Goal: Download file/media

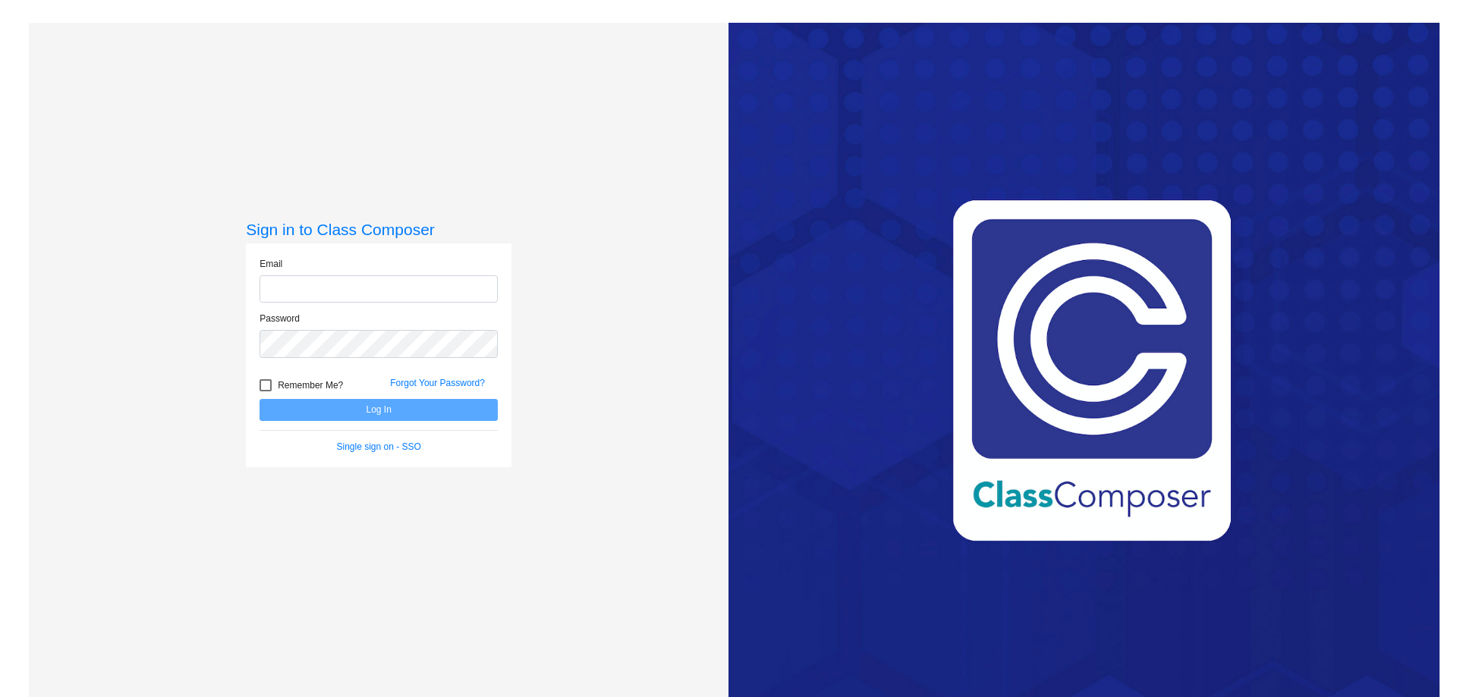
type input "[EMAIL_ADDRESS][PERSON_NAME][DOMAIN_NAME]"
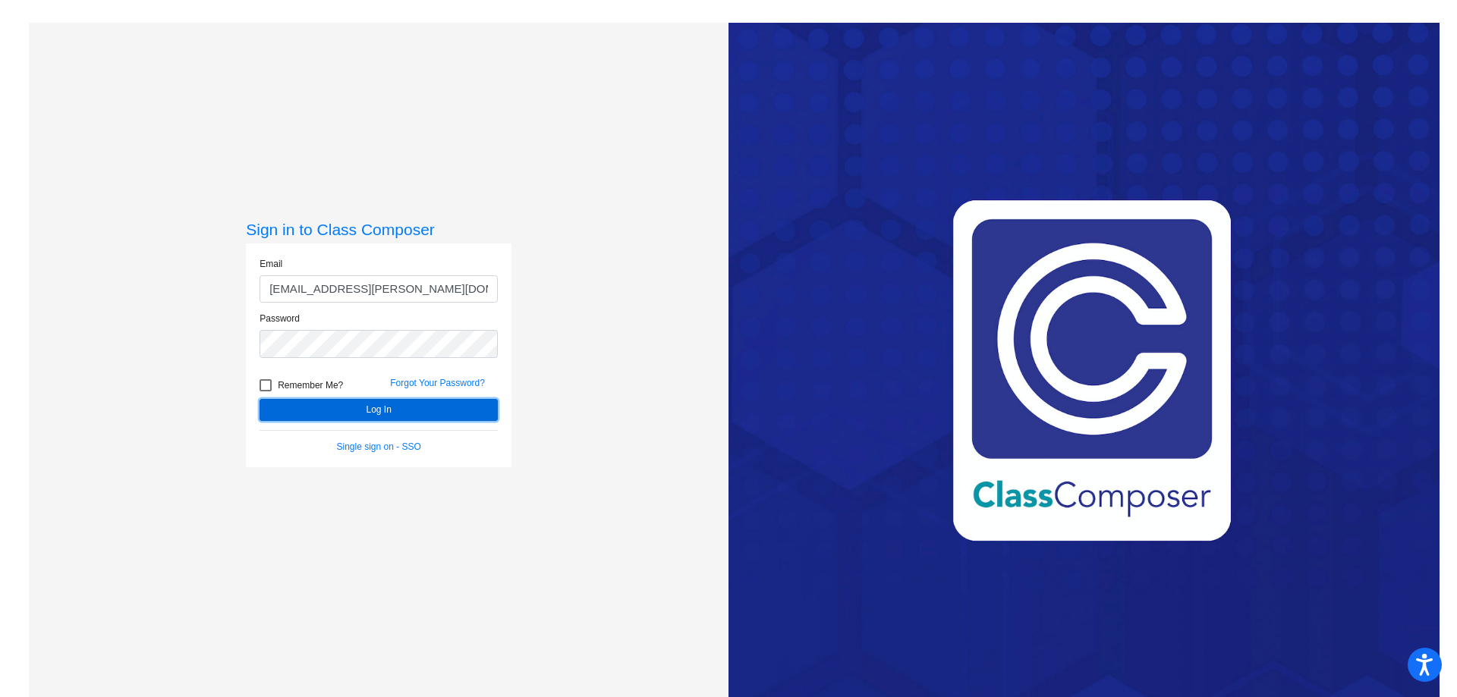
click at [335, 408] on button "Log In" at bounding box center [379, 410] width 238 height 22
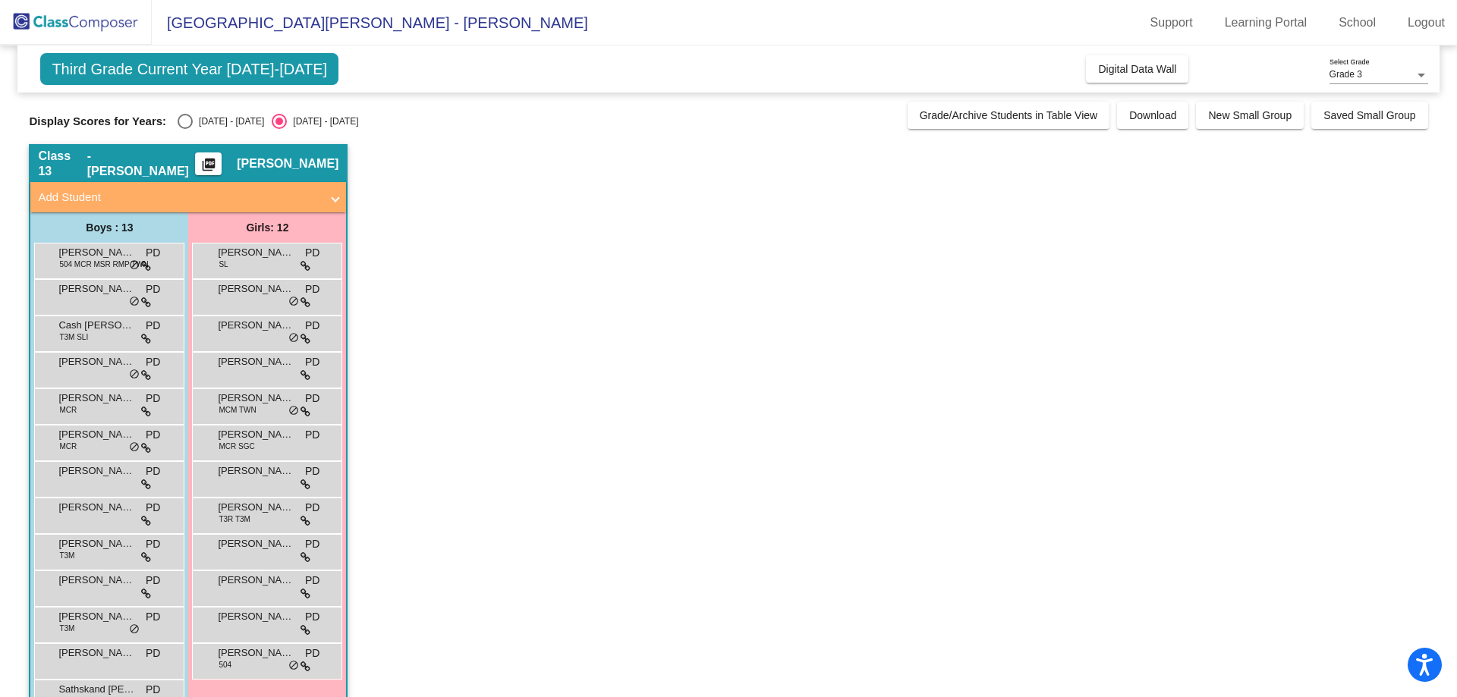
click at [197, 124] on div "2024 - 2025" at bounding box center [228, 122] width 71 height 14
click at [185, 129] on input "[DATE] - [DATE]" at bounding box center [184, 129] width 1 height 1
radio input "true"
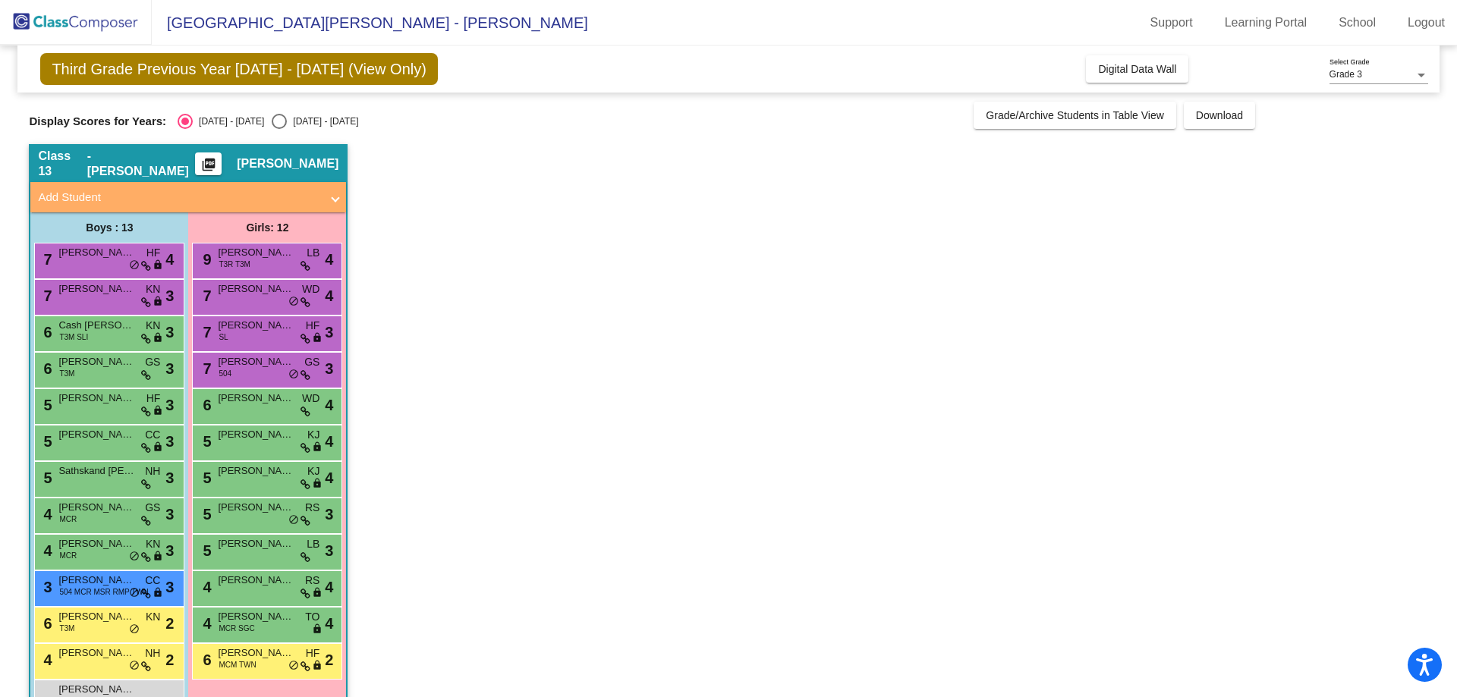
click at [247, 151] on div "Class 13 - Davis picture_as_pdf Peter Davis" at bounding box center [188, 164] width 316 height 36
click at [235, 180] on div "Class 13 - Davis picture_as_pdf Peter Davis" at bounding box center [188, 164] width 316 height 36
click at [218, 172] on mat-icon "picture_as_pdf" at bounding box center [209, 167] width 18 height 21
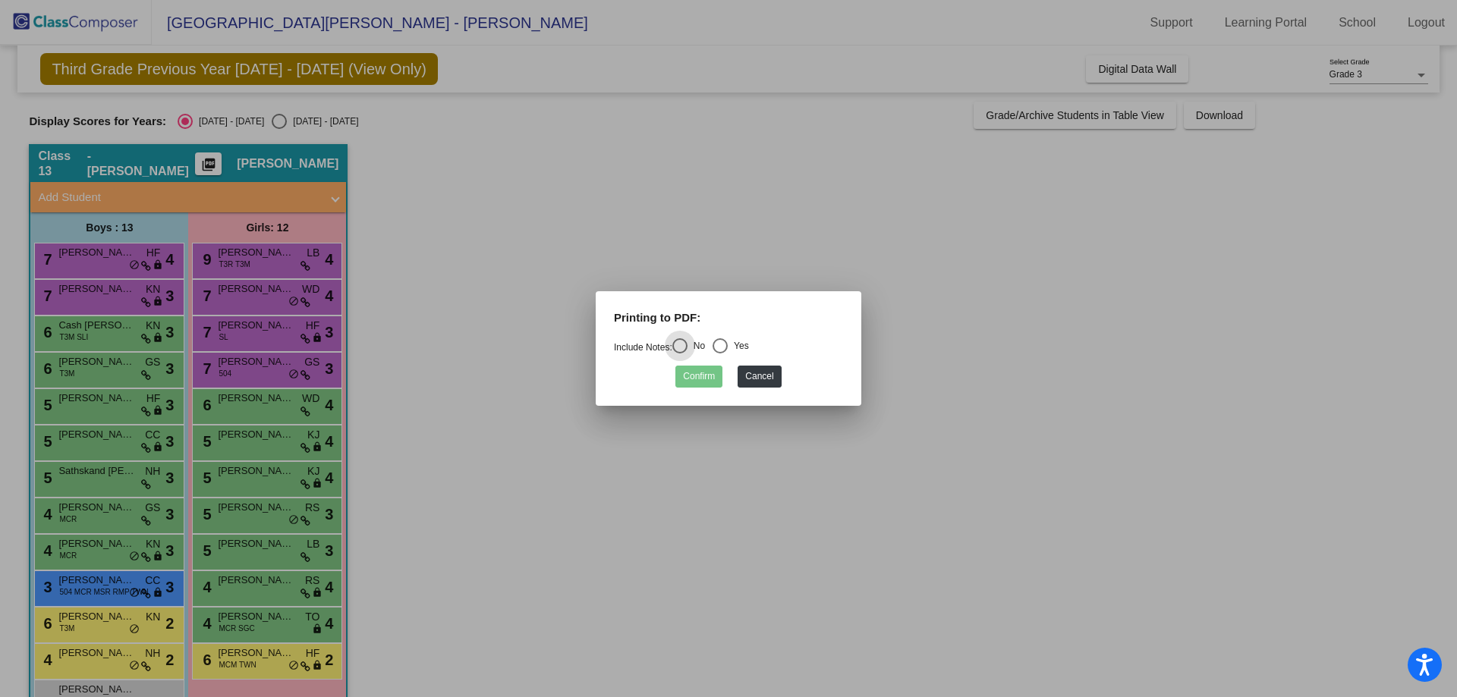
click at [737, 346] on div "Yes" at bounding box center [738, 346] width 21 height 14
click at [720, 354] on input "Yes" at bounding box center [719, 354] width 1 height 1
radio input "true"
click at [713, 374] on button "Confirm" at bounding box center [698, 377] width 47 height 22
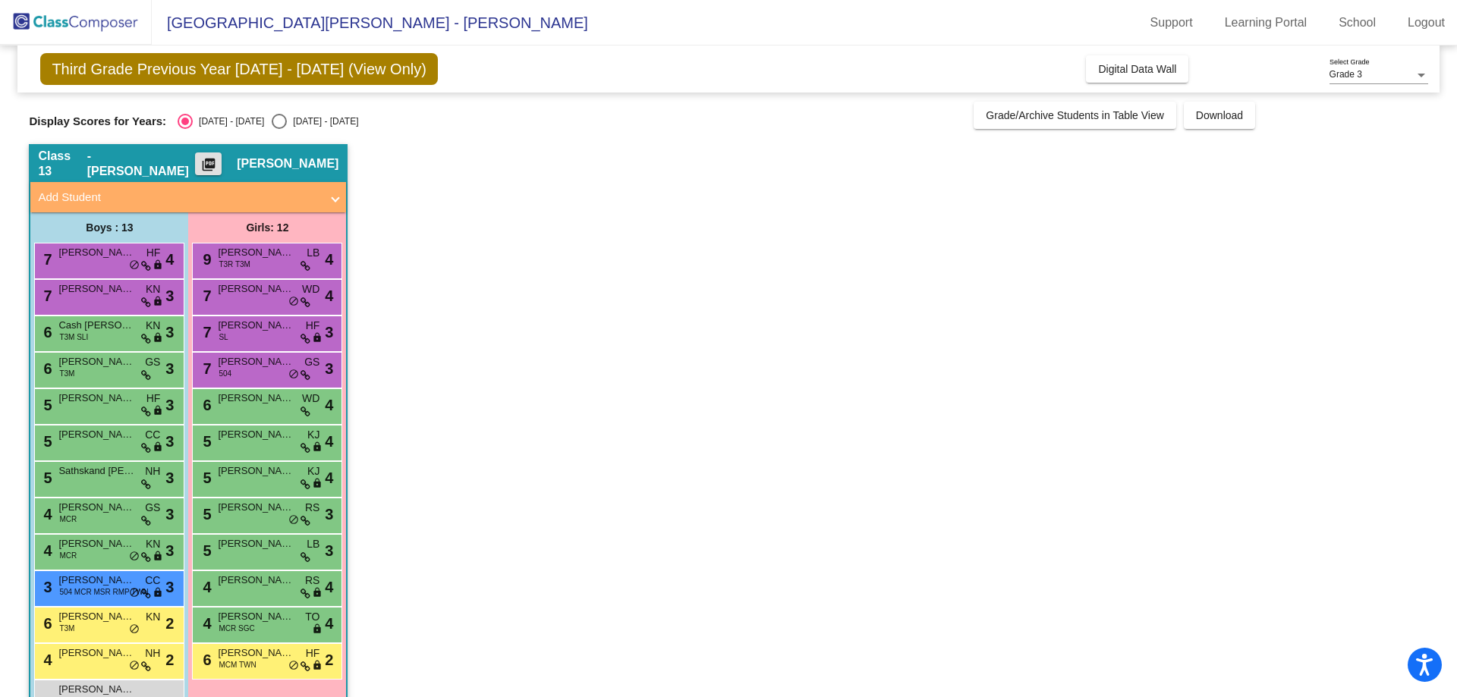
click at [468, 153] on app-classroom "Class 13 - [PERSON_NAME] picture_as_pdf [PERSON_NAME] Add Student First Name La…" at bounding box center [728, 442] width 1399 height 596
click at [1212, 123] on button "Download" at bounding box center [1219, 115] width 71 height 27
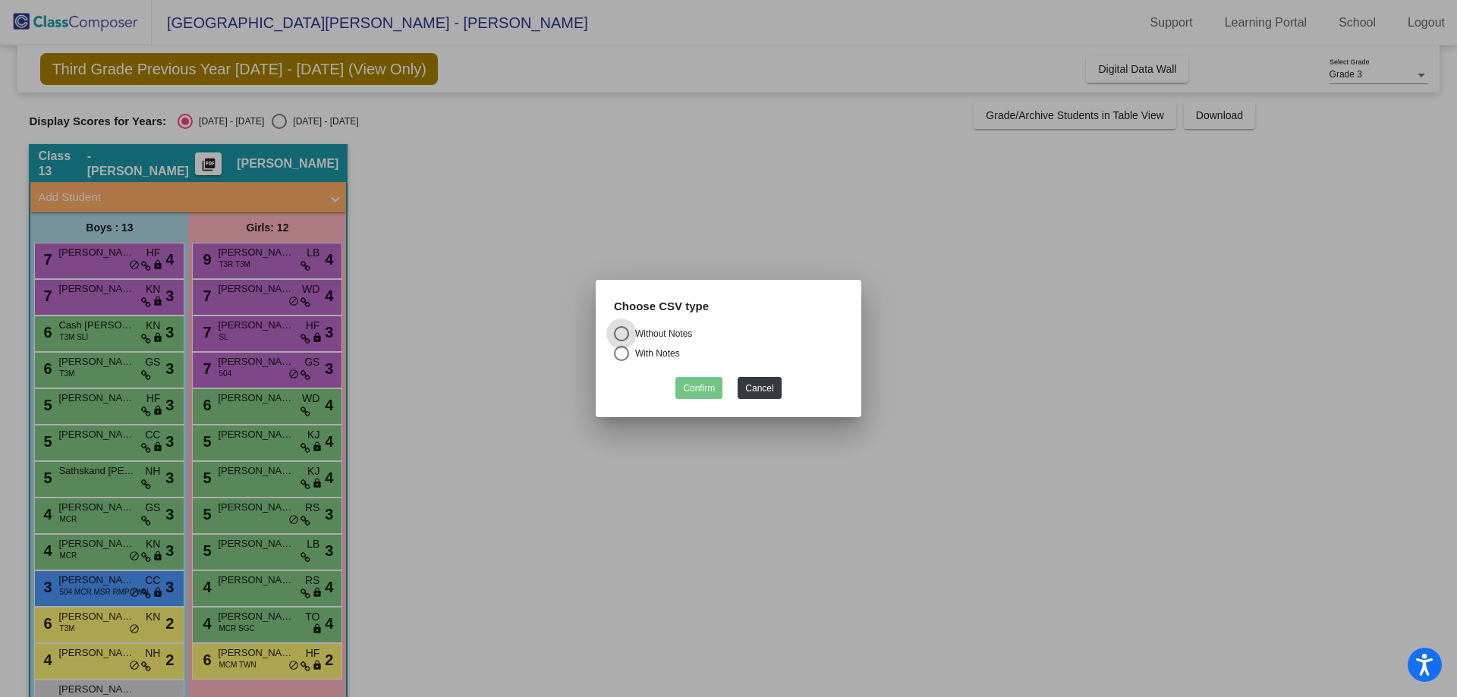
click at [663, 348] on div "With Notes" at bounding box center [654, 354] width 51 height 14
click at [622, 361] on input "With Notes" at bounding box center [621, 361] width 1 height 1
radio input "true"
click at [693, 390] on button "Confirm" at bounding box center [698, 388] width 47 height 22
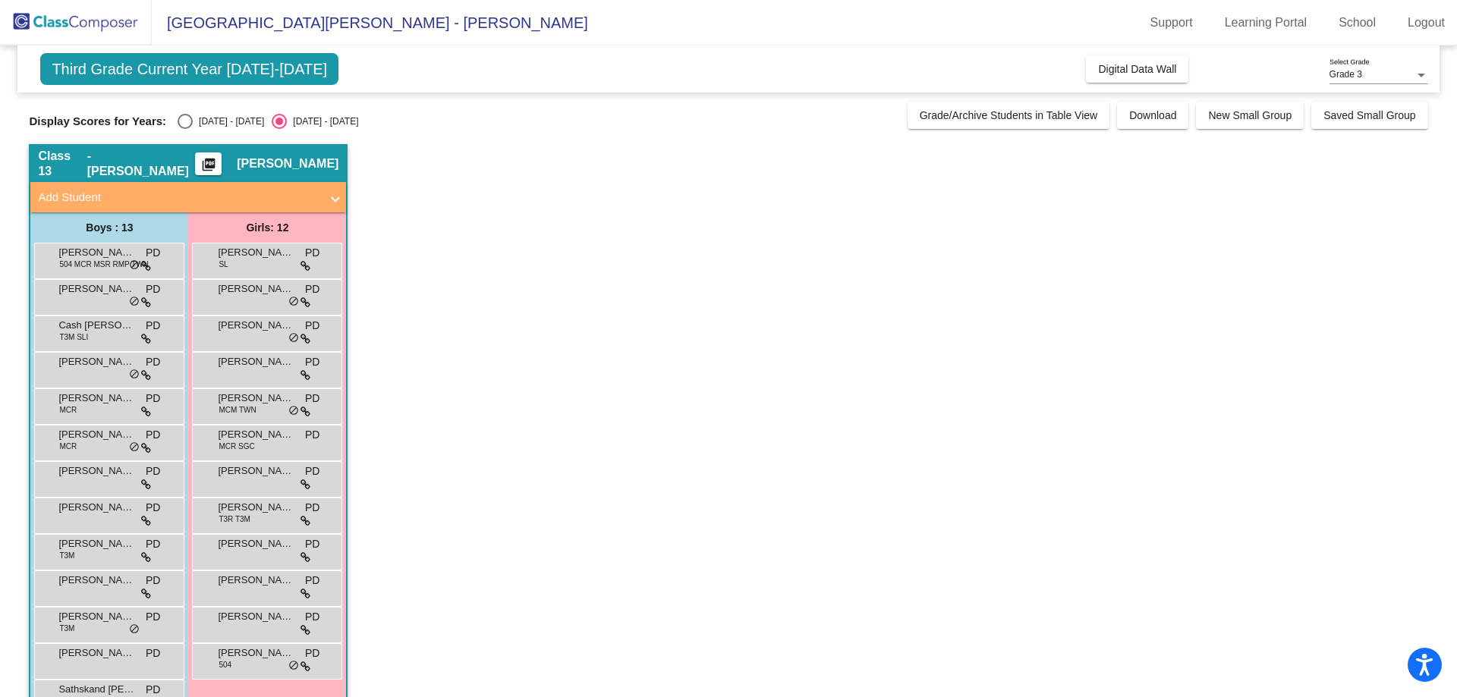
click at [184, 125] on div "Select an option" at bounding box center [185, 121] width 15 height 15
click at [184, 129] on input "[DATE] - [DATE]" at bounding box center [184, 129] width 1 height 1
radio input "true"
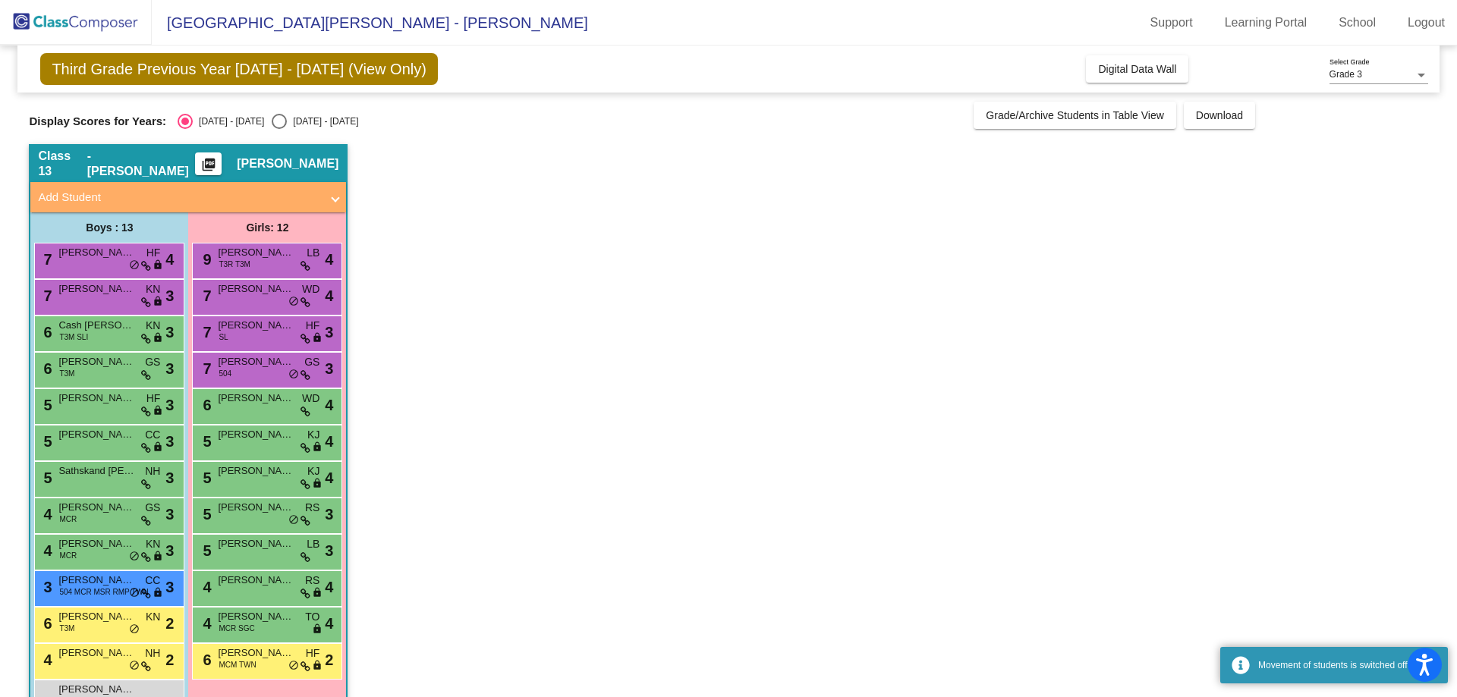
drag, startPoint x: 241, startPoint y: 163, endPoint x: 565, endPoint y: 183, distance: 324.7
click at [565, 183] on app-classroom "Class 13 - [PERSON_NAME] picture_as_pdf [PERSON_NAME] Add Student First Name La…" at bounding box center [728, 442] width 1399 height 596
click at [564, 183] on app-classroom "Class 13 - [PERSON_NAME] picture_as_pdf [PERSON_NAME] Add Student First Name La…" at bounding box center [728, 442] width 1399 height 596
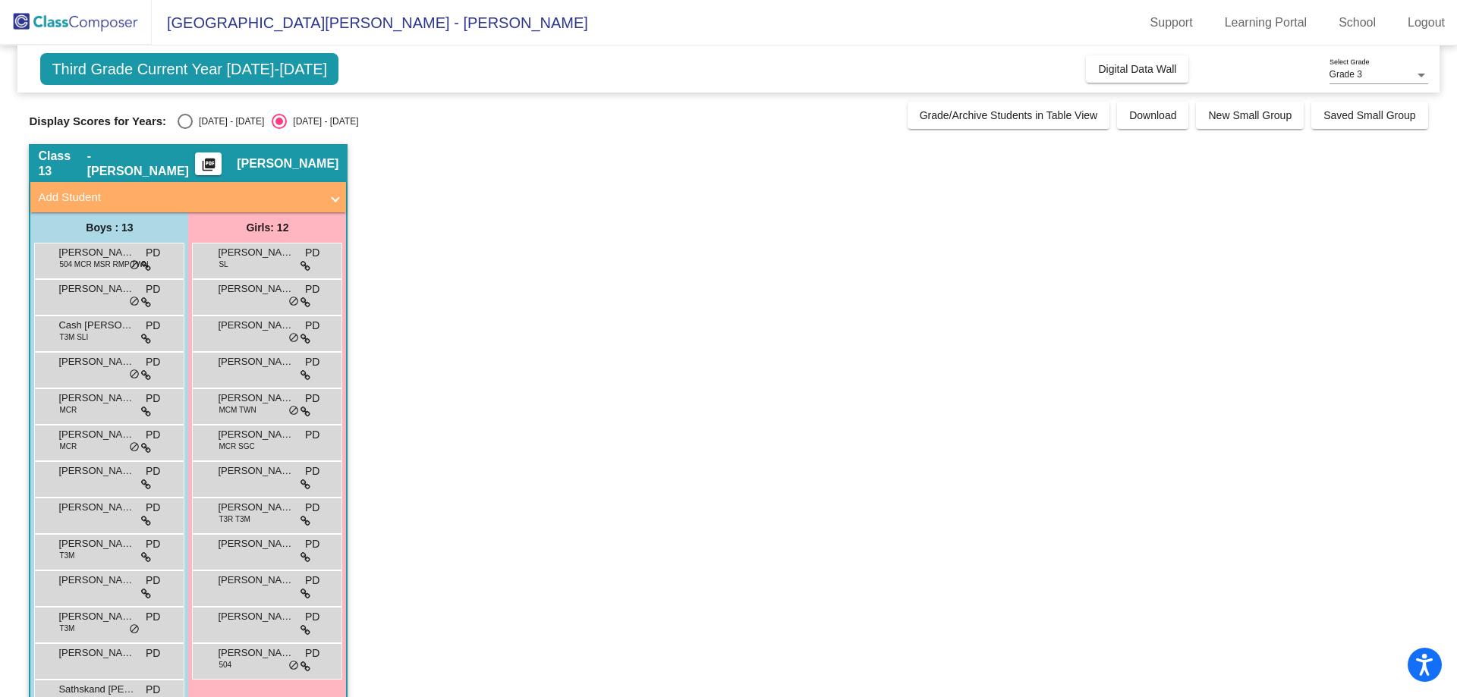
click at [214, 121] on div "2024 - 2025" at bounding box center [228, 122] width 71 height 14
click at [185, 129] on input "2024 - 2025" at bounding box center [184, 129] width 1 height 1
radio input "true"
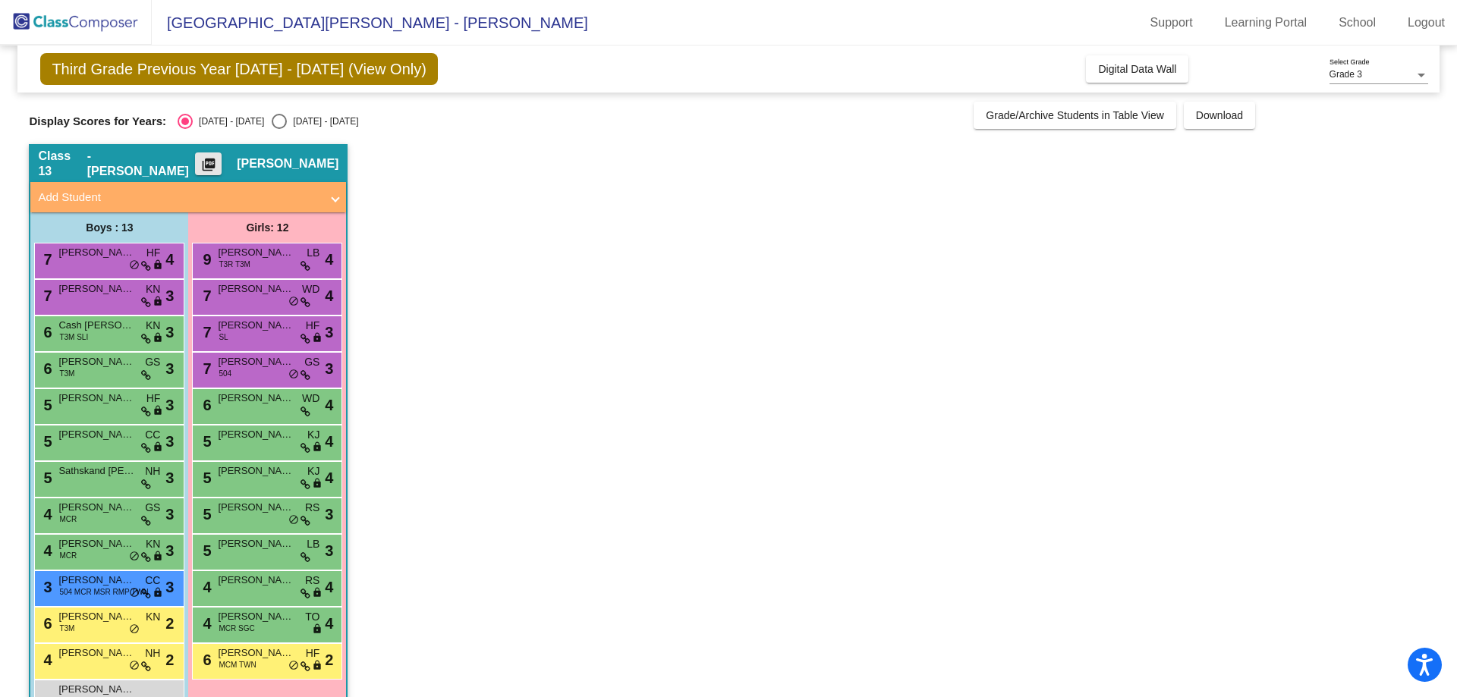
click at [218, 159] on mat-icon "picture_as_pdf" at bounding box center [209, 167] width 18 height 21
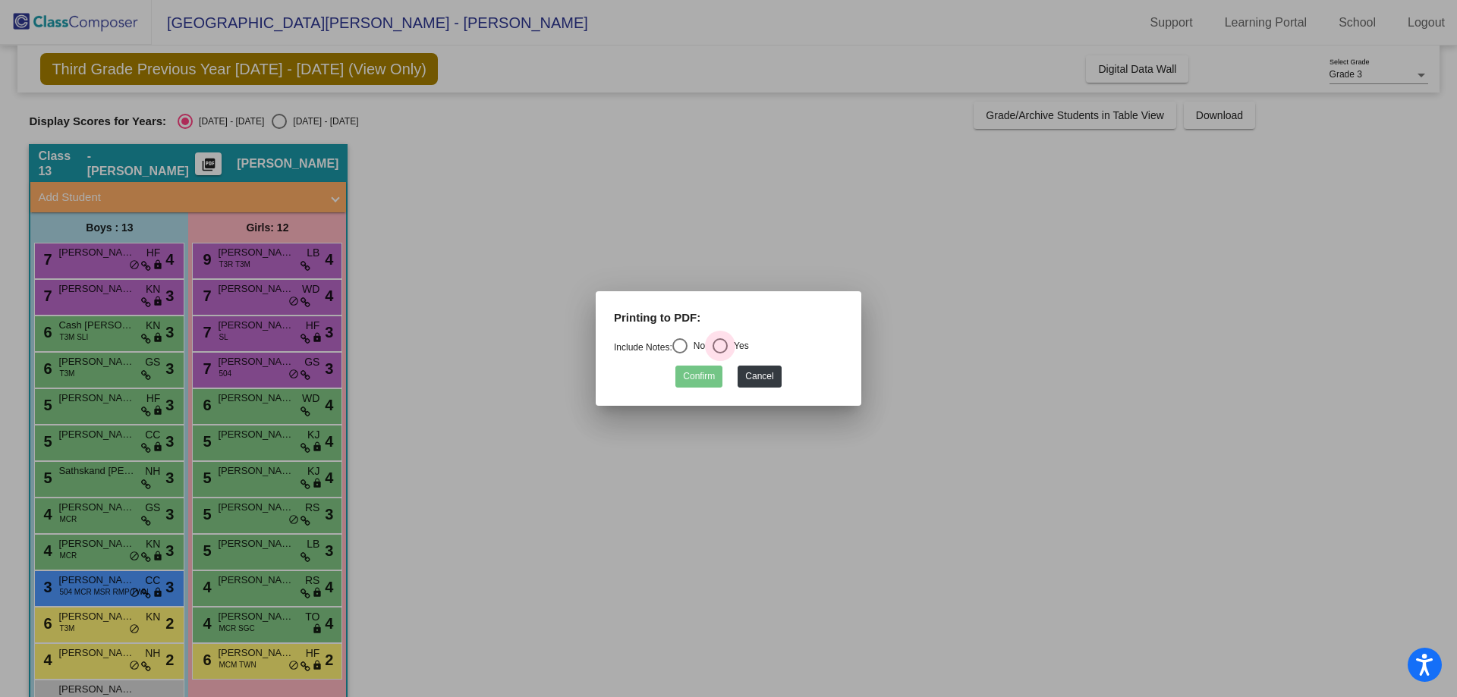
click at [740, 345] on div "Yes" at bounding box center [738, 346] width 21 height 14
click at [720, 354] on input "Yes" at bounding box center [719, 354] width 1 height 1
radio input "true"
click at [705, 373] on button "Confirm" at bounding box center [698, 377] width 47 height 22
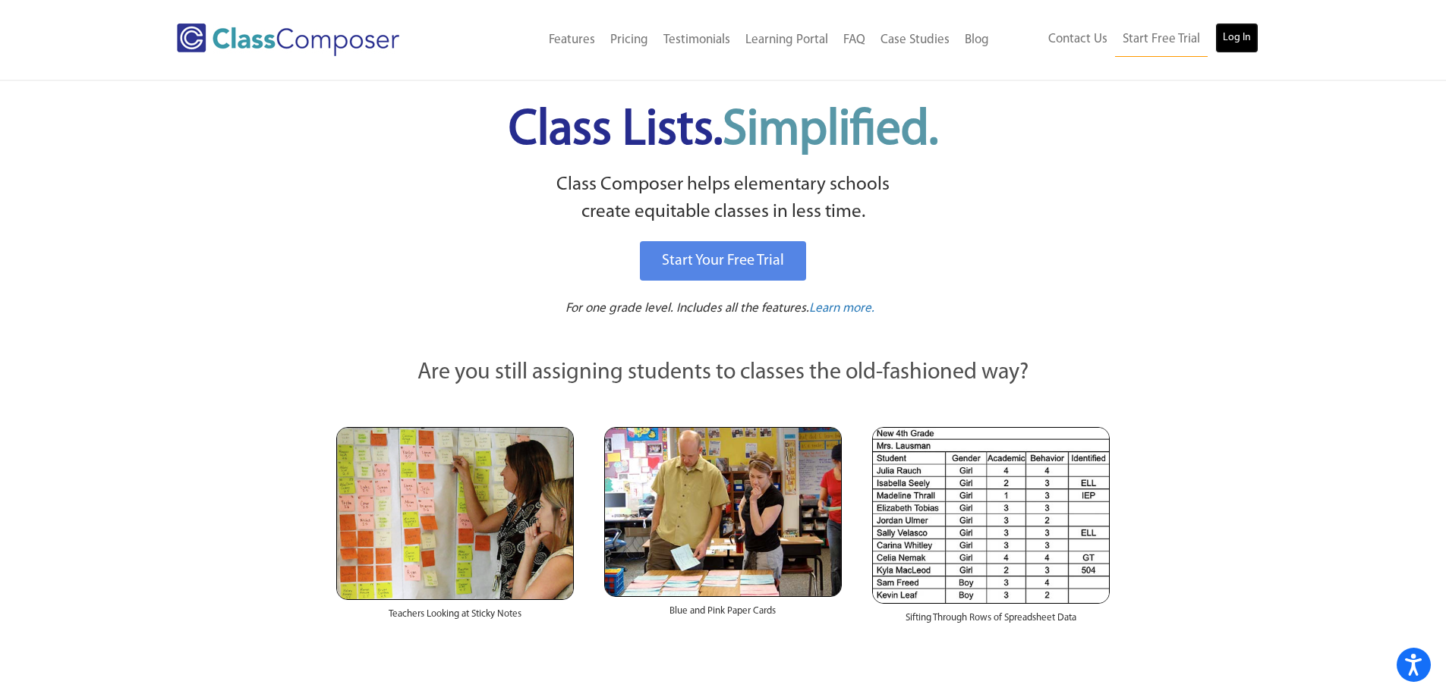
click at [1246, 46] on link "Log In" at bounding box center [1236, 38] width 43 height 30
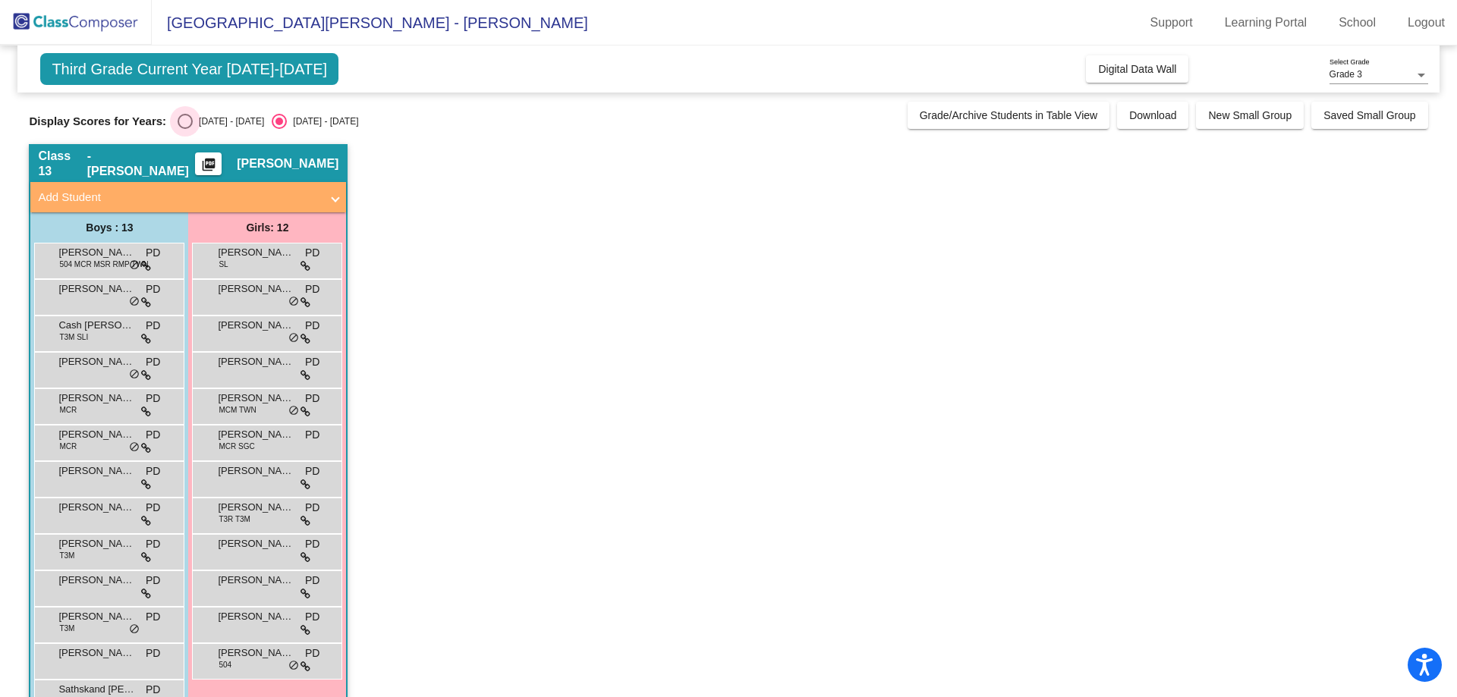
click at [184, 119] on div "Select an option" at bounding box center [185, 121] width 15 height 15
click at [184, 129] on input "[DATE] - [DATE]" at bounding box center [184, 129] width 1 height 1
radio input "true"
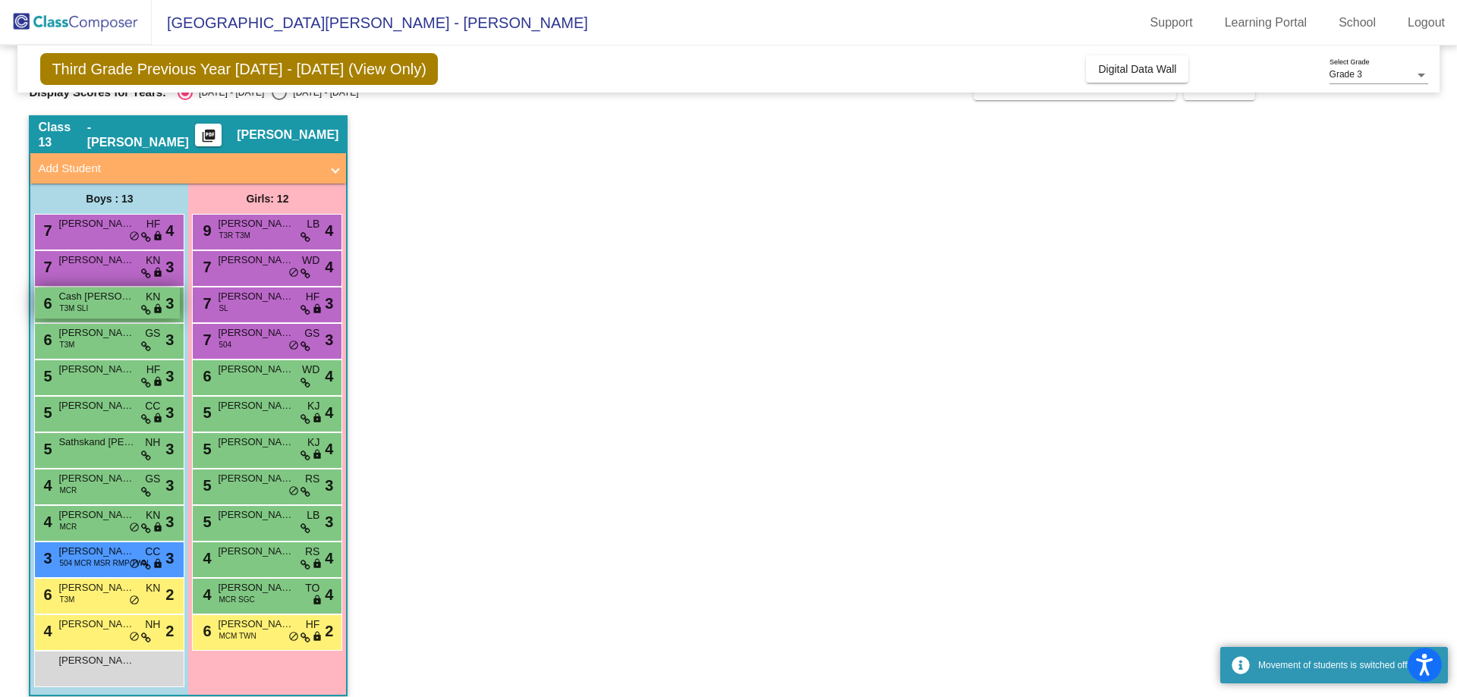
scroll to position [43, 0]
